Goal: Information Seeking & Learning: Learn about a topic

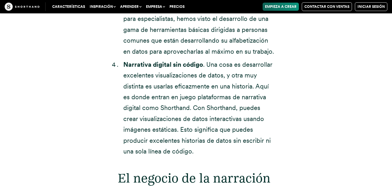
scroll to position [1595, 0]
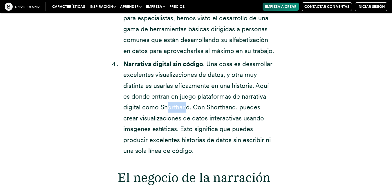
drag, startPoint x: 162, startPoint y: 97, endPoint x: 183, endPoint y: 99, distance: 20.9
click at [183, 99] on font ". Una cosa es desarrollar excelentes visualizaciones de datos, y otra muy disti…" at bounding box center [197, 107] width 149 height 94
click at [181, 99] on font ". Una cosa es desarrollar excelentes visualizaciones de datos, y otra muy disti…" at bounding box center [197, 107] width 149 height 94
drag, startPoint x: 161, startPoint y: 96, endPoint x: 189, endPoint y: 97, distance: 27.8
click at [189, 97] on font ". Una cosa es desarrollar excelentes visualizaciones de datos, y otra muy disti…" at bounding box center [197, 107] width 149 height 94
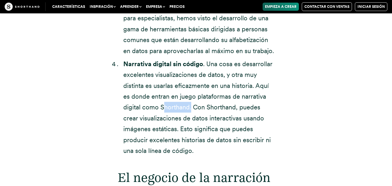
copy font "Shorthand"
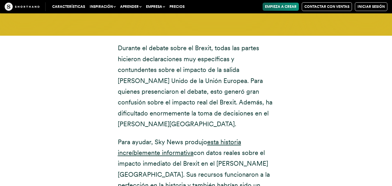
scroll to position [2377, 0]
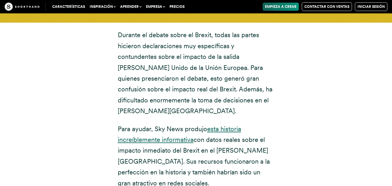
click at [240, 125] on font "esta historia increíblemente informativa" at bounding box center [179, 134] width 123 height 18
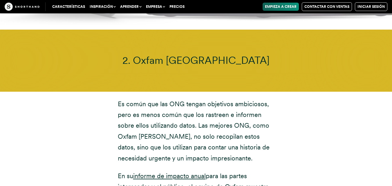
scroll to position [2957, 0]
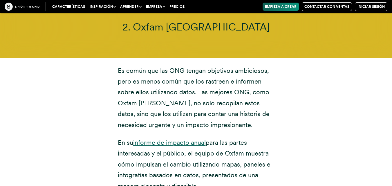
click at [196, 139] on font "informe de impacto anual" at bounding box center [169, 143] width 72 height 8
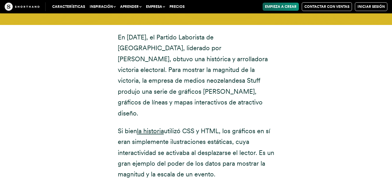
scroll to position [4204, 0]
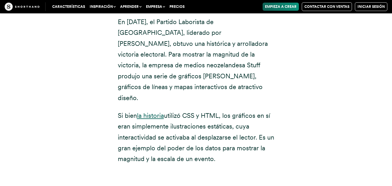
click at [155, 112] on font "la historia" at bounding box center [150, 116] width 27 height 8
